Goal: Check status: Check status

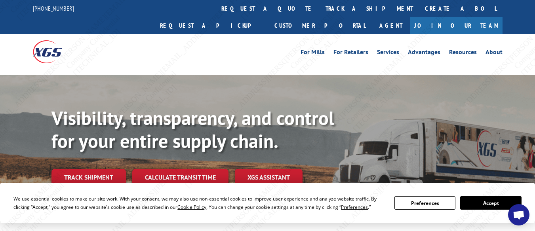
click at [519, 217] on span "Open chat" at bounding box center [519, 216] width 13 height 10
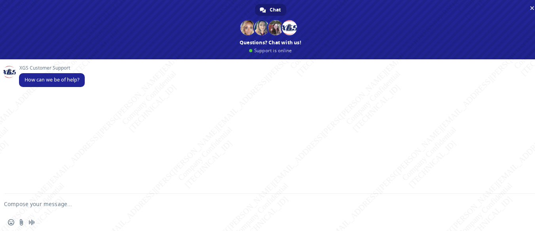
click at [30, 208] on textarea "Compose your message..." at bounding box center [258, 204] width 508 height 7
paste textarea "Can you please help me with PRO# and delivery status of this shipment, PU#11349…"
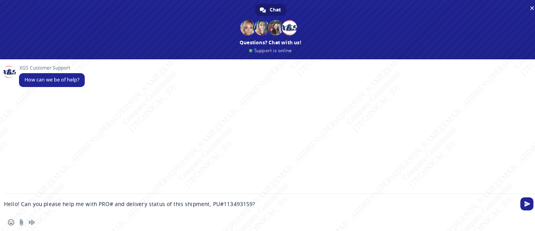
click at [231, 207] on textarea "Hello! Can you please help me with PRO# and delivery status of this shipment, P…" at bounding box center [258, 204] width 508 height 7
paste textarea "BG1013510725"
drag, startPoint x: 256, startPoint y: 205, endPoint x: 208, endPoint y: 202, distance: 48.0
click at [208, 202] on textarea "Hello! Can you please help me with PRO# and delivery status of this shipment, P…" at bounding box center [258, 204] width 508 height 7
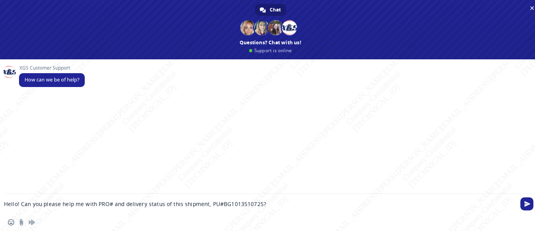
paste textarea "Compose your message..."
click at [266, 206] on textarea "Hello! Can you please help me with PRO# and delivery status of this shipment, B…" at bounding box center [258, 204] width 508 height 7
paste textarea "Also, can you please confirm if this is billing BlueGrace"
type textarea "Hello! Can you please help me with PRO# and delivery status of this shipment, B…"
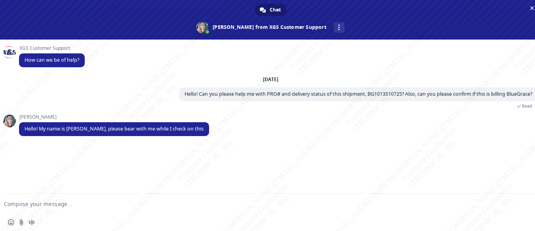
click at [124, 206] on textarea "Compose your message..." at bounding box center [258, 204] width 508 height 7
type textarea "Thanks, [PERSON_NAME]!"
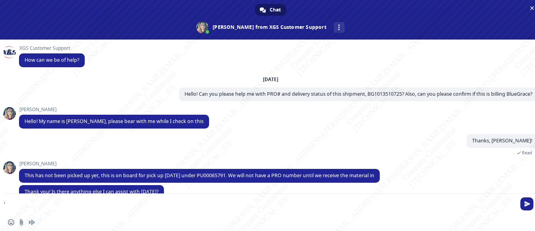
scroll to position [14, 0]
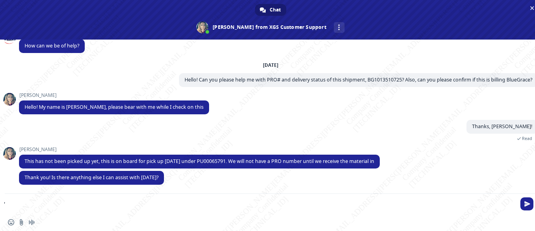
click at [130, 200] on form "'" at bounding box center [262, 204] width 508 height 21
click at [81, 211] on form "'" at bounding box center [262, 204] width 508 height 21
drag, startPoint x: 78, startPoint y: 207, endPoint x: 0, endPoint y: 203, distance: 77.8
click at [0, 203] on div "'" at bounding box center [270, 204] width 541 height 21
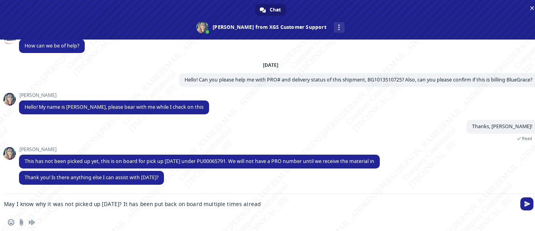
type textarea "May I know why it was not picked up [DATE]? It has been put back on board multi…"
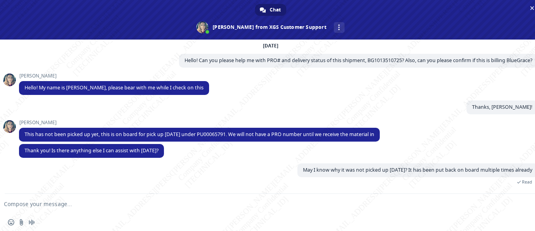
scroll to position [61, 0]
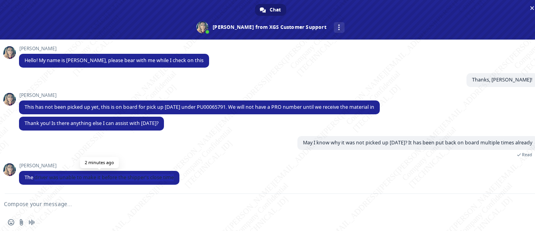
drag, startPoint x: 176, startPoint y: 176, endPoint x: 36, endPoint y: 180, distance: 139.5
click at [36, 180] on span "The driver was unable to make it before the shipper's close time" at bounding box center [99, 178] width 160 height 14
copy span "driver was unable to make it before the shipper's close time"
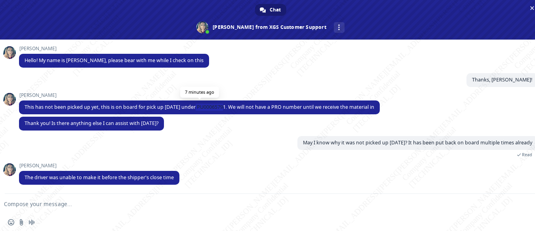
drag, startPoint x: 195, startPoint y: 106, endPoint x: 222, endPoint y: 109, distance: 27.9
click at [222, 109] on span "This has not been picked up yet, this is on board for pick up [DATE] under PU00…" at bounding box center [200, 107] width 350 height 7
copy span "PU0006579"
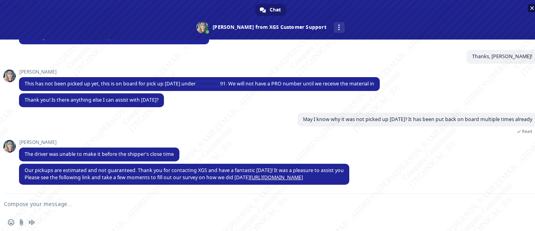
scroll to position [40, 0]
click at [531, 7] on span "Close chat" at bounding box center [533, 8] width 4 height 4
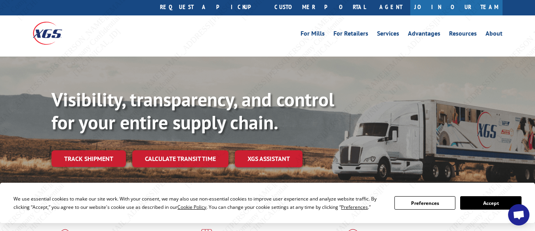
scroll to position [0, 0]
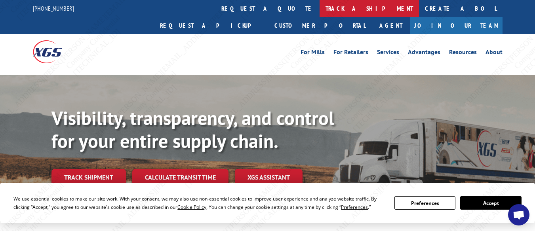
click at [320, 7] on link "track a shipment" at bounding box center [369, 8] width 99 height 17
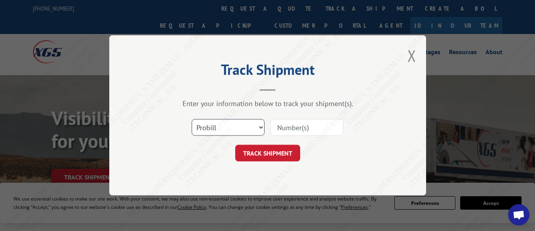
click at [242, 125] on select "Select category... Probill BOL PO" at bounding box center [228, 128] width 73 height 17
click at [302, 128] on input at bounding box center [307, 128] width 73 height 17
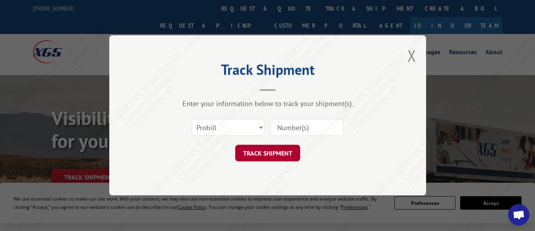
paste input "NOT_ALLOWED"
type input "NOT_ALLOWED"
click at [279, 158] on button "TRACK SHIPMENT" at bounding box center [267, 153] width 65 height 17
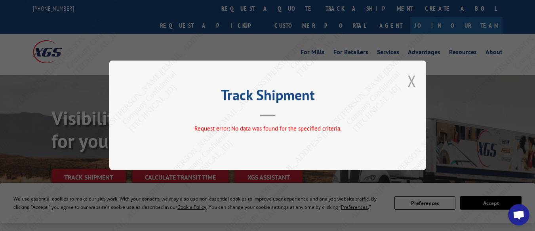
click at [410, 88] on button "Close modal" at bounding box center [412, 81] width 9 height 21
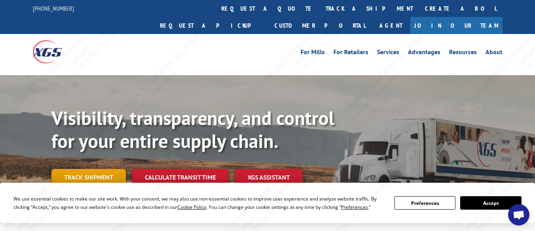
click at [73, 169] on link "Track shipment" at bounding box center [89, 177] width 74 height 17
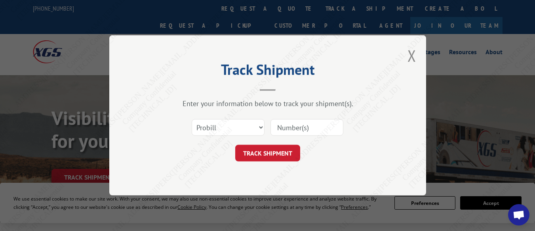
click at [308, 129] on input at bounding box center [307, 128] width 73 height 17
paste input "16609685"
type input "16609685"
click at [266, 160] on button "TRACK SHIPMENT" at bounding box center [267, 153] width 65 height 17
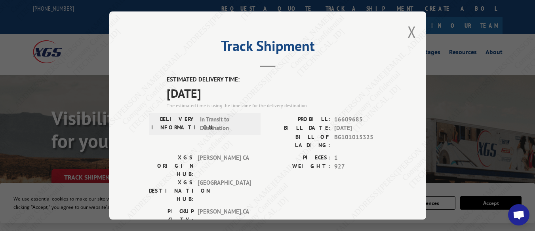
click at [409, 31] on button "Close modal" at bounding box center [412, 31] width 9 height 21
